Goal: Navigation & Orientation: Find specific page/section

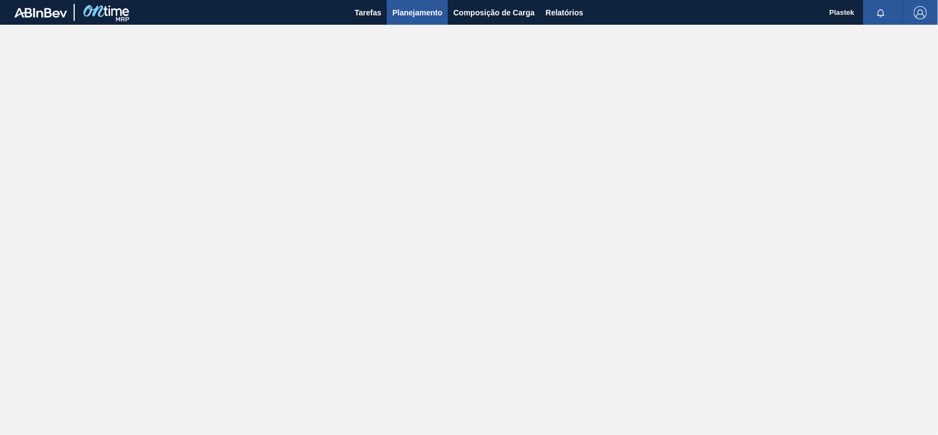
click at [424, 12] on span "Planejamento" at bounding box center [418, 12] width 50 height 13
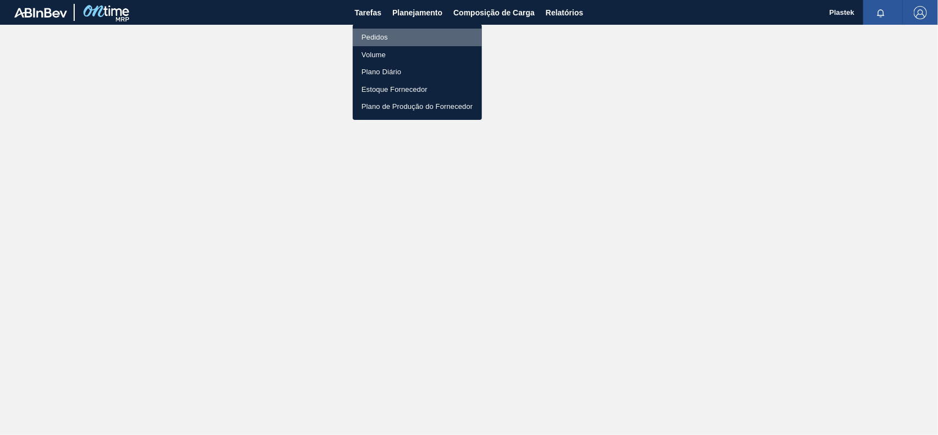
click at [364, 37] on li "Pedidos" at bounding box center [417, 38] width 129 height 18
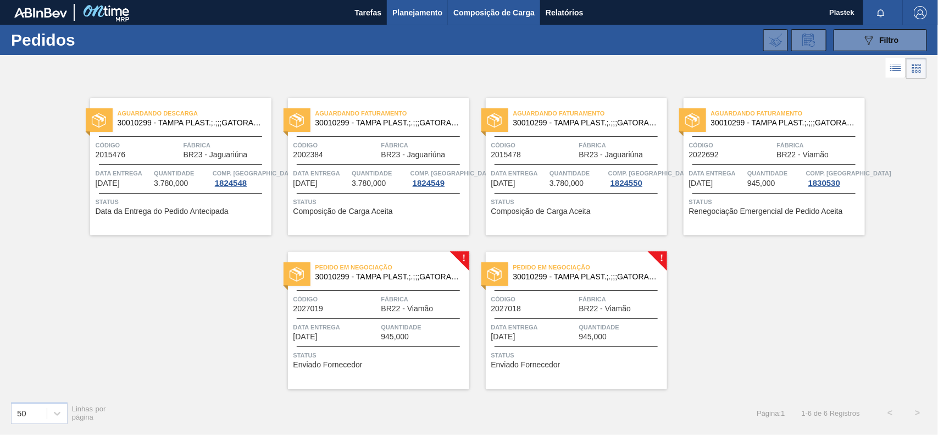
click at [493, 4] on button "Composição de Carga" at bounding box center [494, 12] width 92 height 25
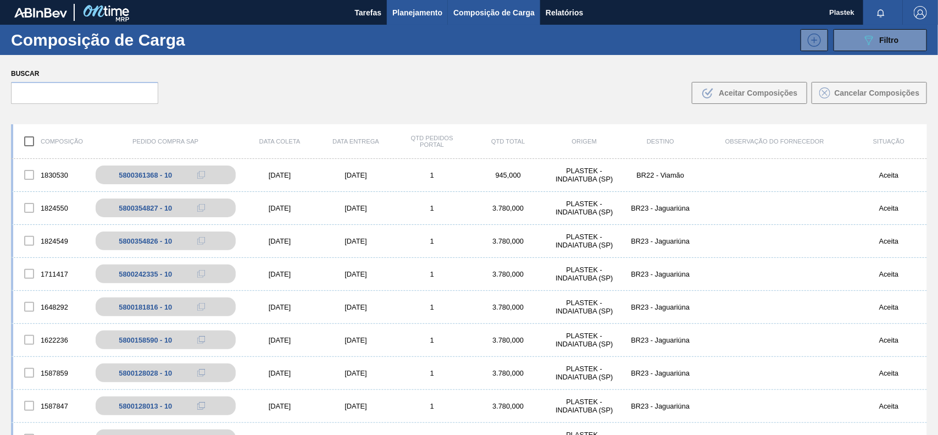
click at [424, 10] on span "Planejamento" at bounding box center [418, 12] width 50 height 13
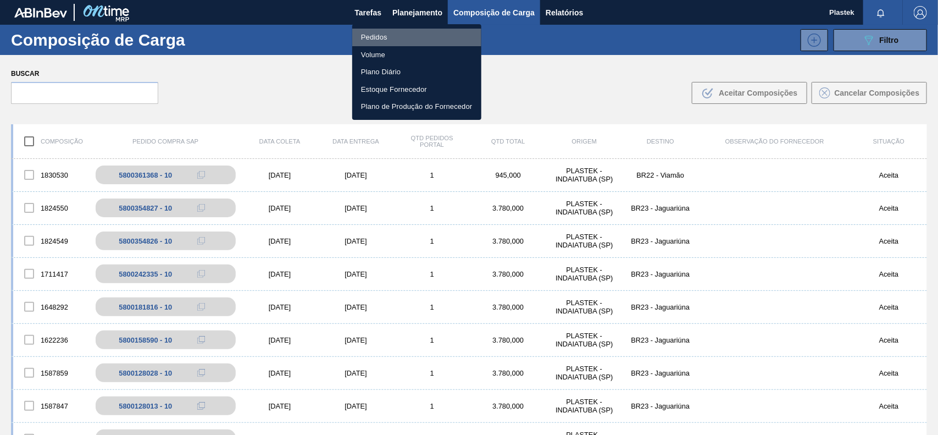
drag, startPoint x: 396, startPoint y: 38, endPoint x: 396, endPoint y: 49, distance: 11.0
click at [396, 37] on li "Pedidos" at bounding box center [416, 38] width 129 height 18
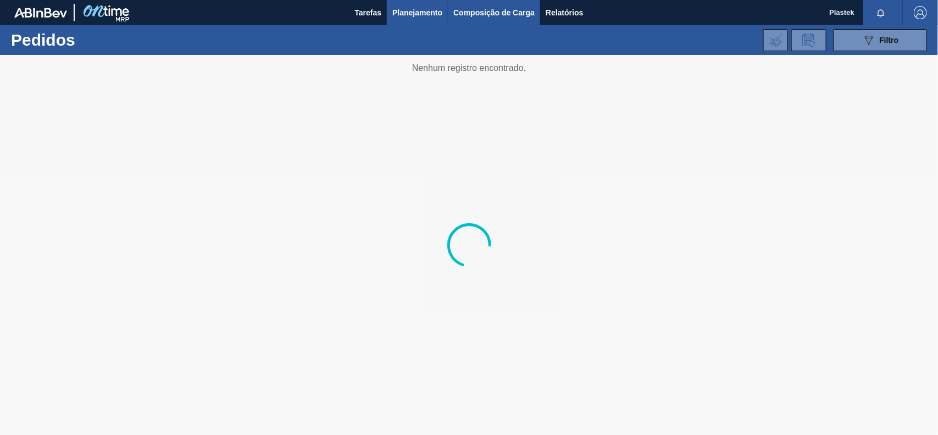
click at [474, 9] on span "Composição de Carga" at bounding box center [494, 12] width 81 height 13
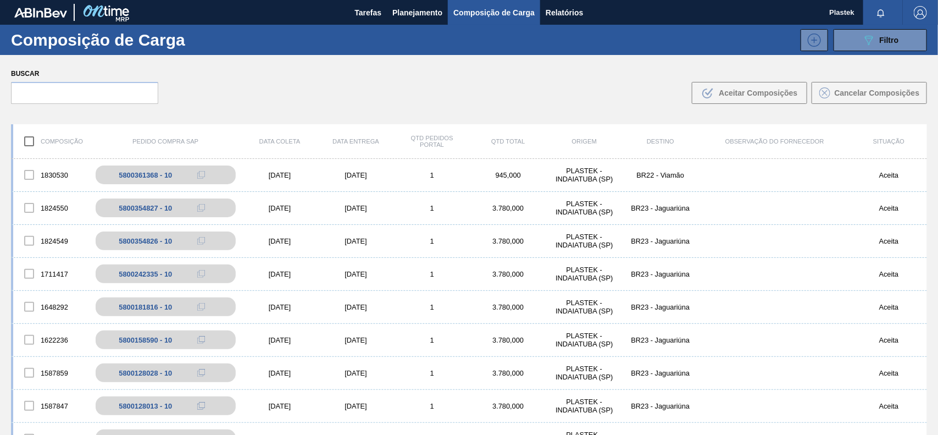
click at [919, 13] on img "button" at bounding box center [920, 12] width 13 height 13
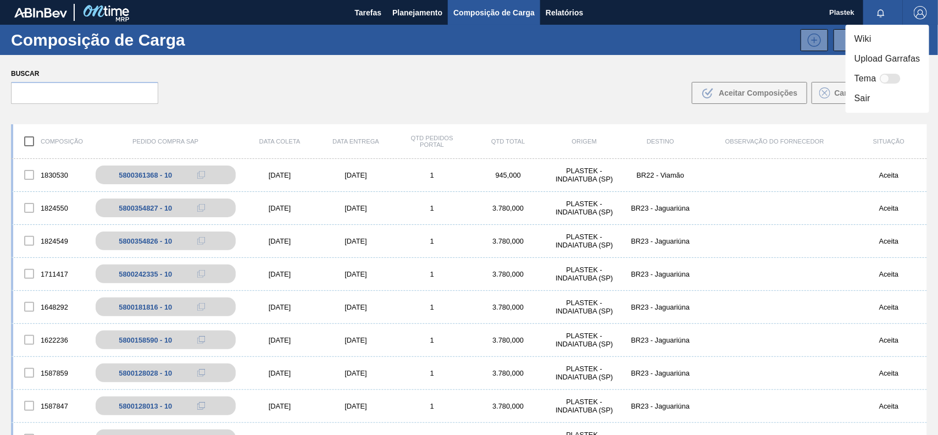
click at [873, 97] on li "Sair" at bounding box center [888, 99] width 84 height 20
